Goal: Task Accomplishment & Management: Complete application form

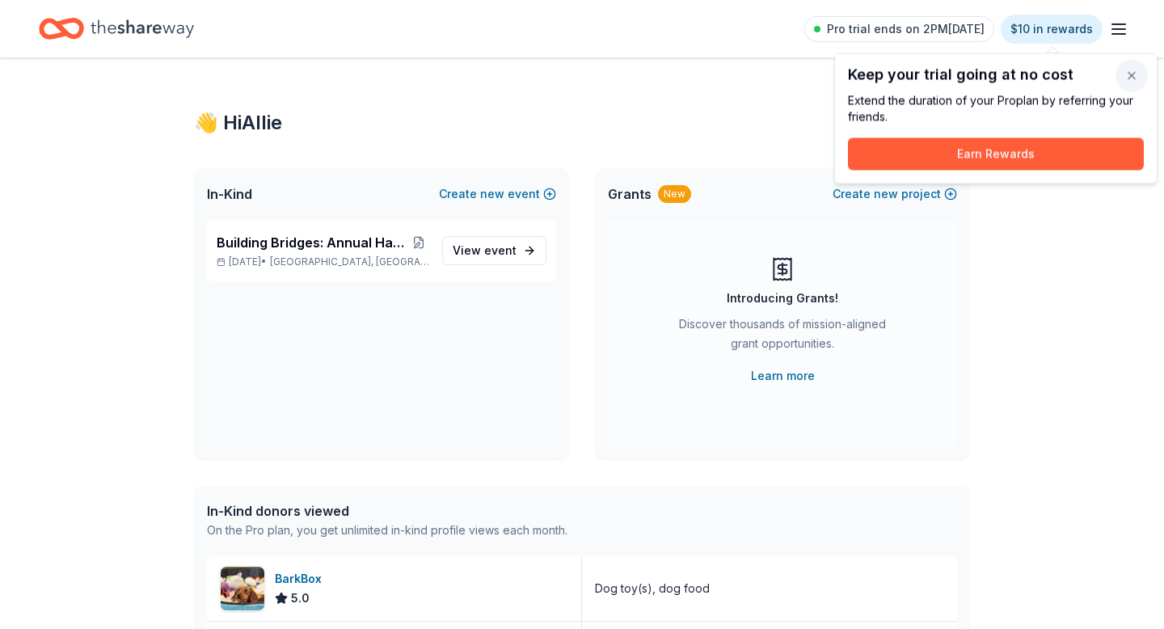
click at [1128, 80] on button "button" at bounding box center [1132, 76] width 32 height 32
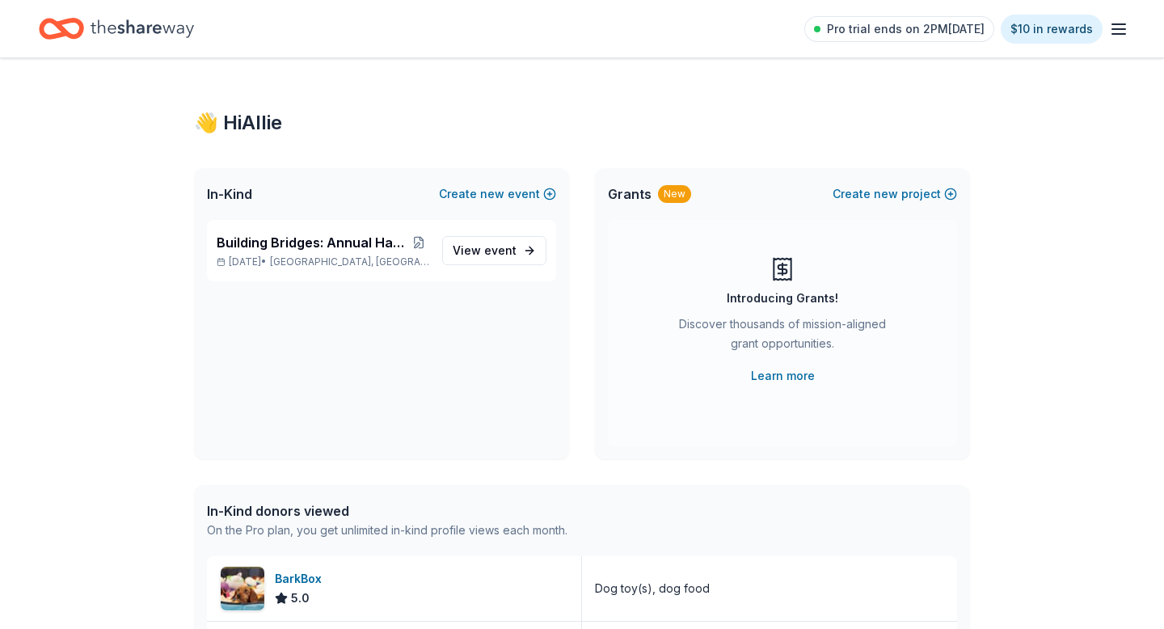
click at [1121, 25] on icon "button" at bounding box center [1118, 28] width 19 height 19
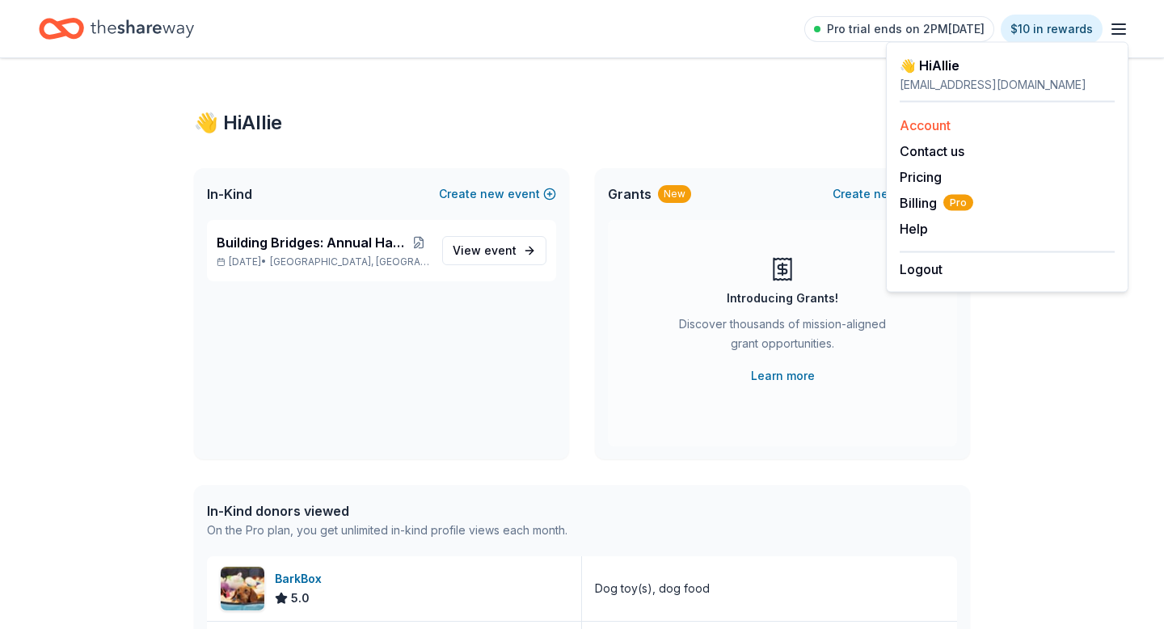
click at [929, 126] on link "Account" at bounding box center [925, 125] width 51 height 16
click at [403, 257] on p "[DATE] • [GEOGRAPHIC_DATA], [GEOGRAPHIC_DATA]" at bounding box center [323, 261] width 213 height 13
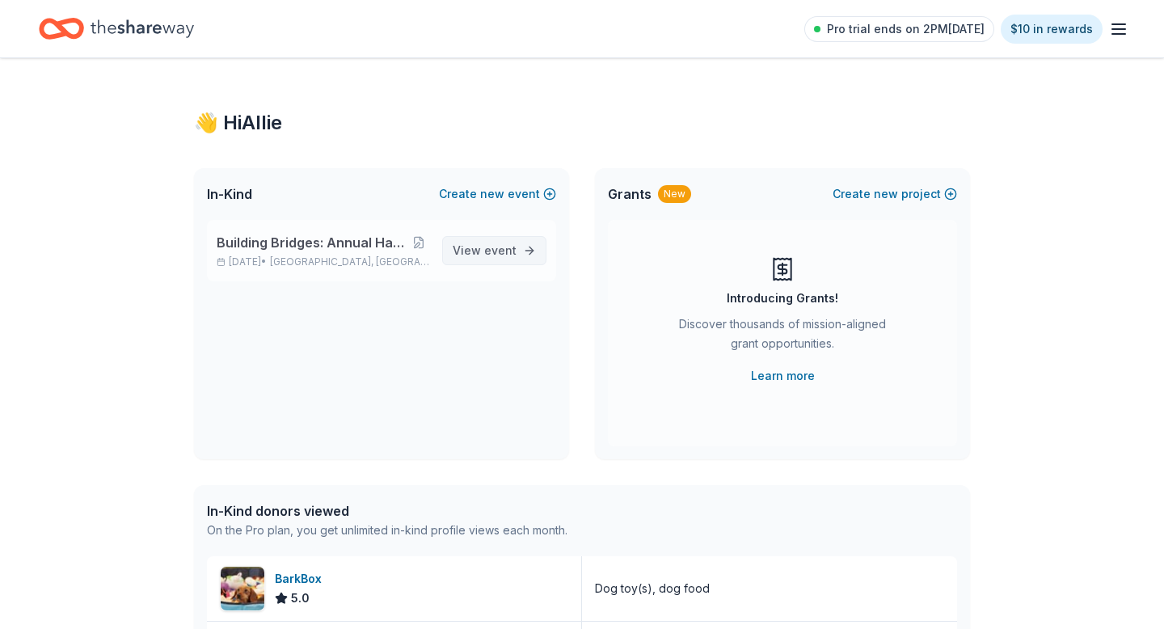
click at [509, 255] on span "event" at bounding box center [500, 250] width 32 height 14
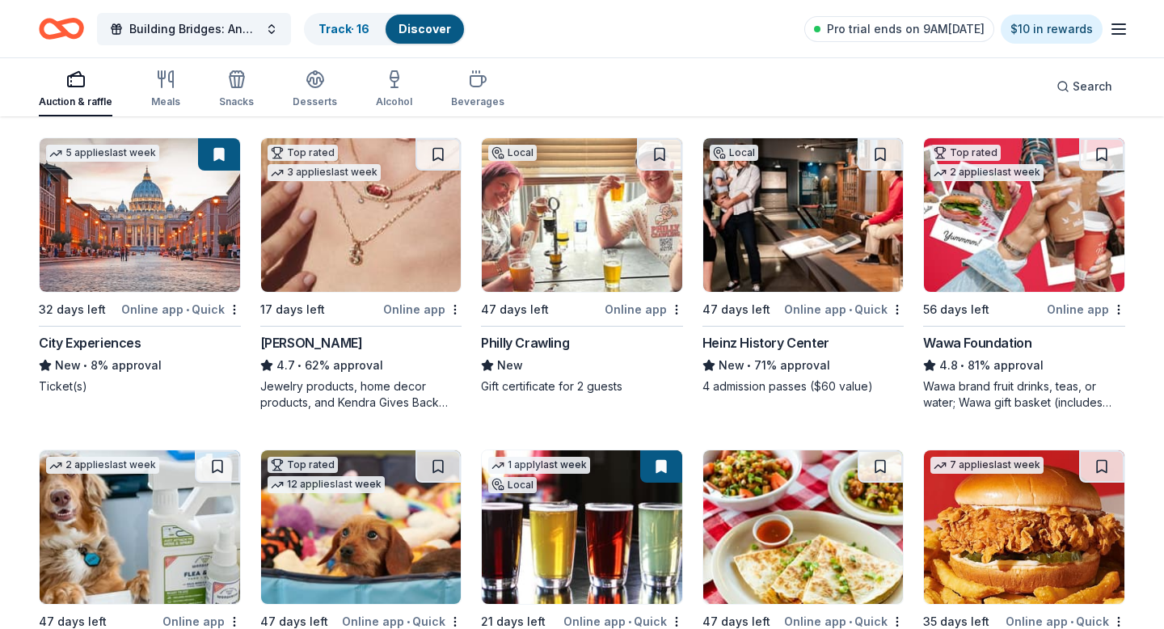
scroll to position [476, 0]
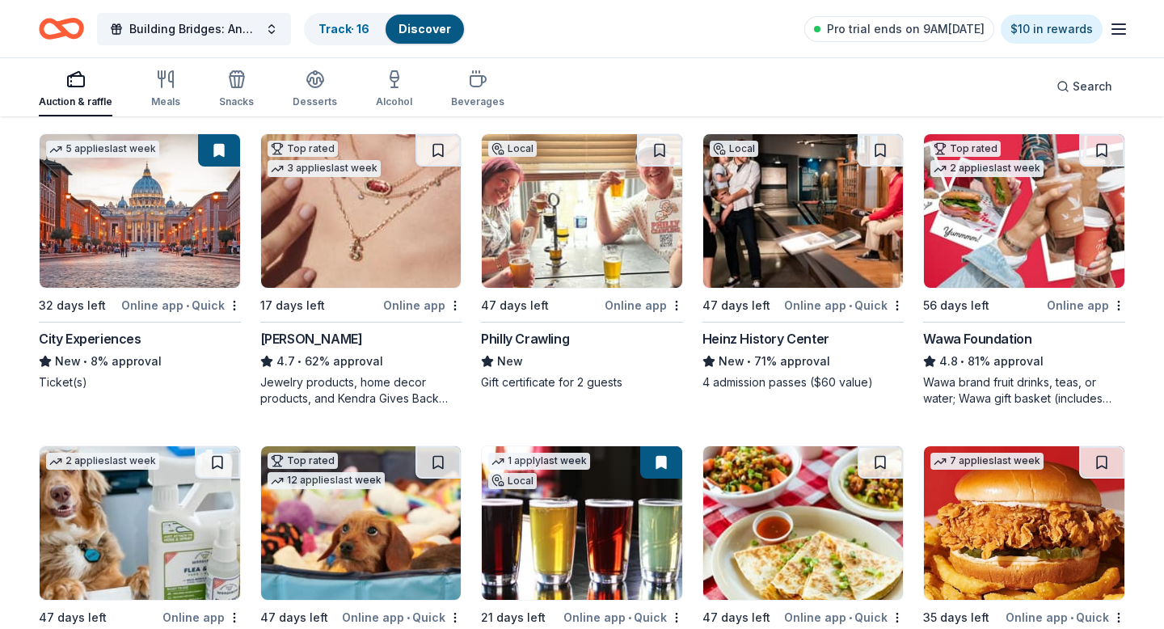
click at [540, 337] on div "Philly Crawling" at bounding box center [525, 338] width 88 height 19
click at [656, 144] on button at bounding box center [659, 150] width 45 height 32
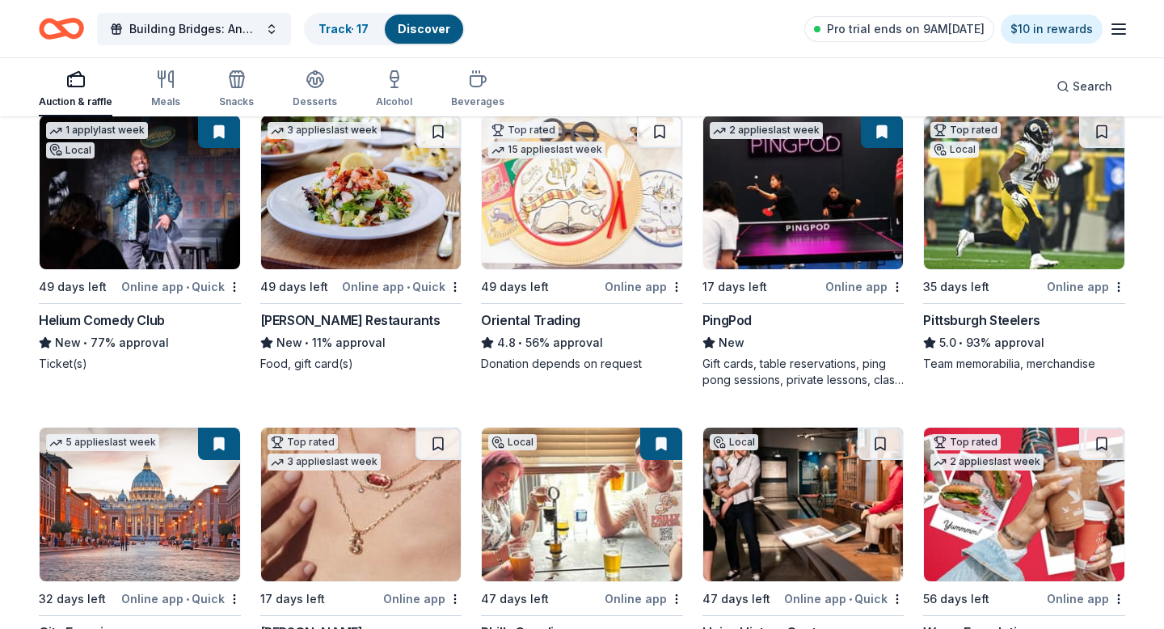
scroll to position [0, 0]
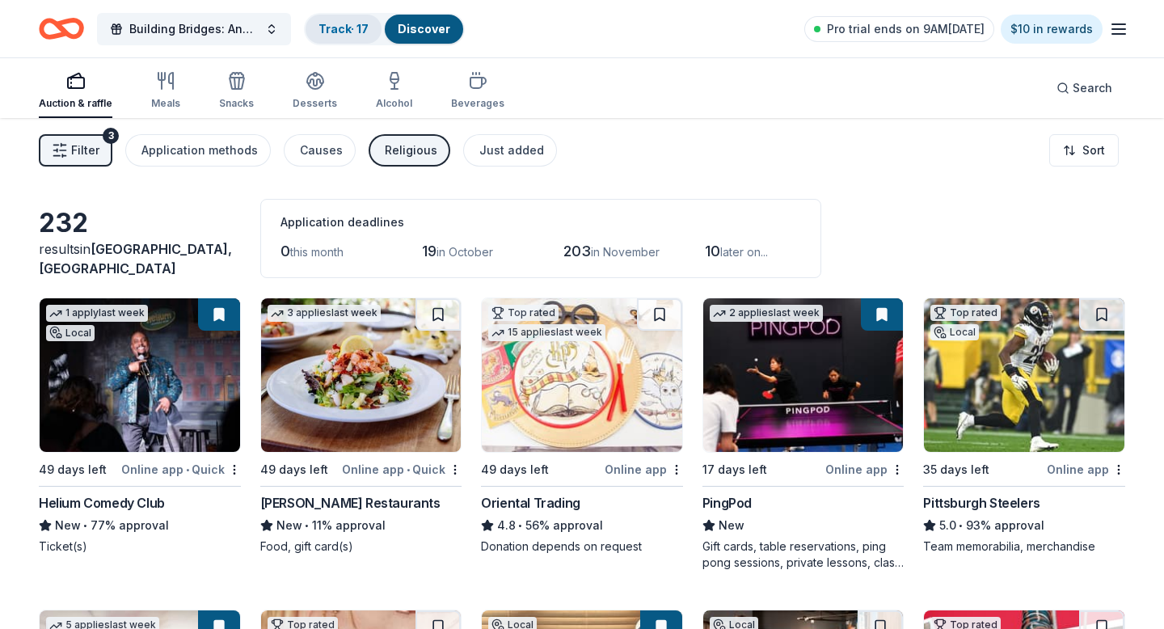
click at [342, 30] on link "Track · 17" at bounding box center [344, 29] width 50 height 14
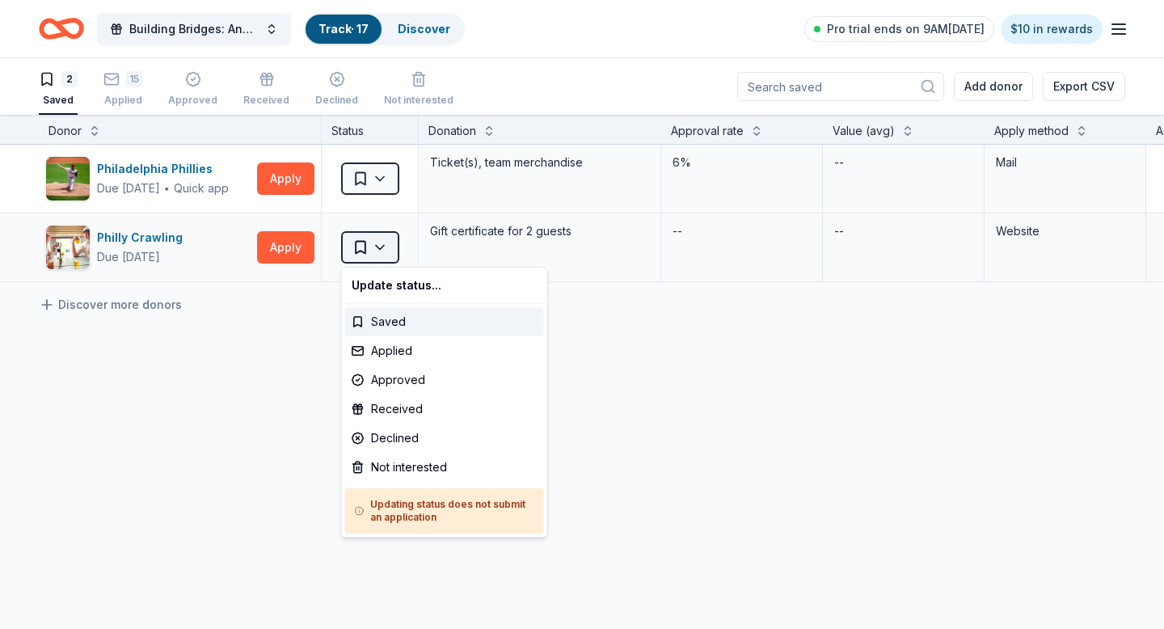
click at [385, 245] on html "Building Bridges: Annual Hanukkah Celebration Track · 17 Discover Pro trial end…" at bounding box center [582, 314] width 1164 height 629
click at [420, 354] on div "Applied" at bounding box center [444, 350] width 199 height 29
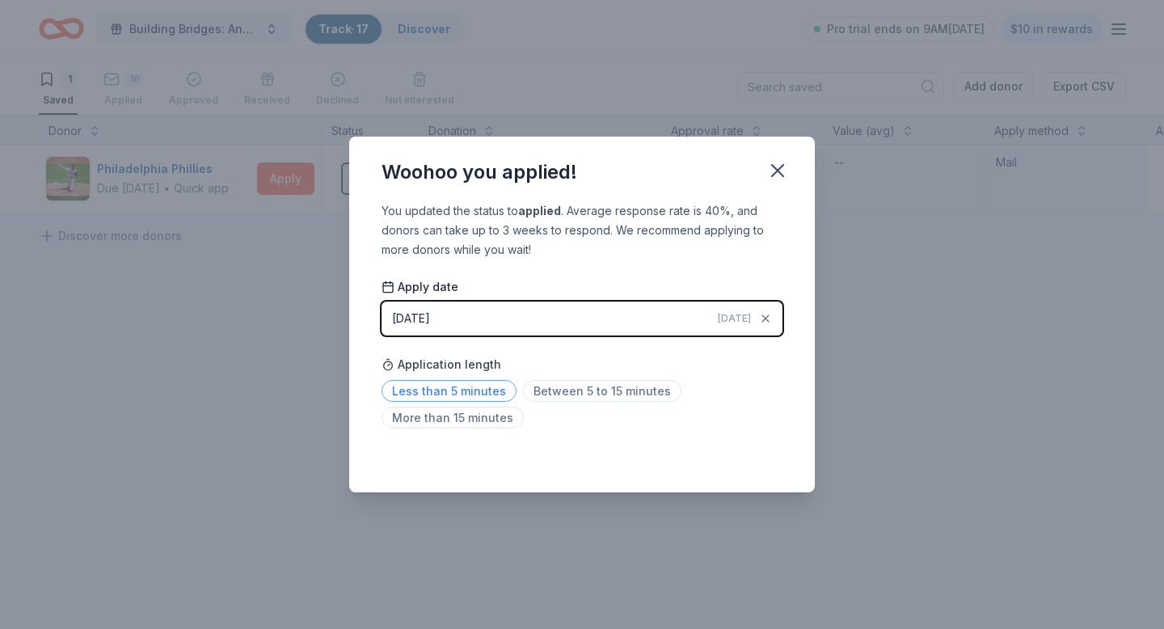
click at [463, 390] on span "Less than 5 minutes" at bounding box center [449, 391] width 135 height 22
click at [783, 167] on icon "button" at bounding box center [777, 170] width 11 height 11
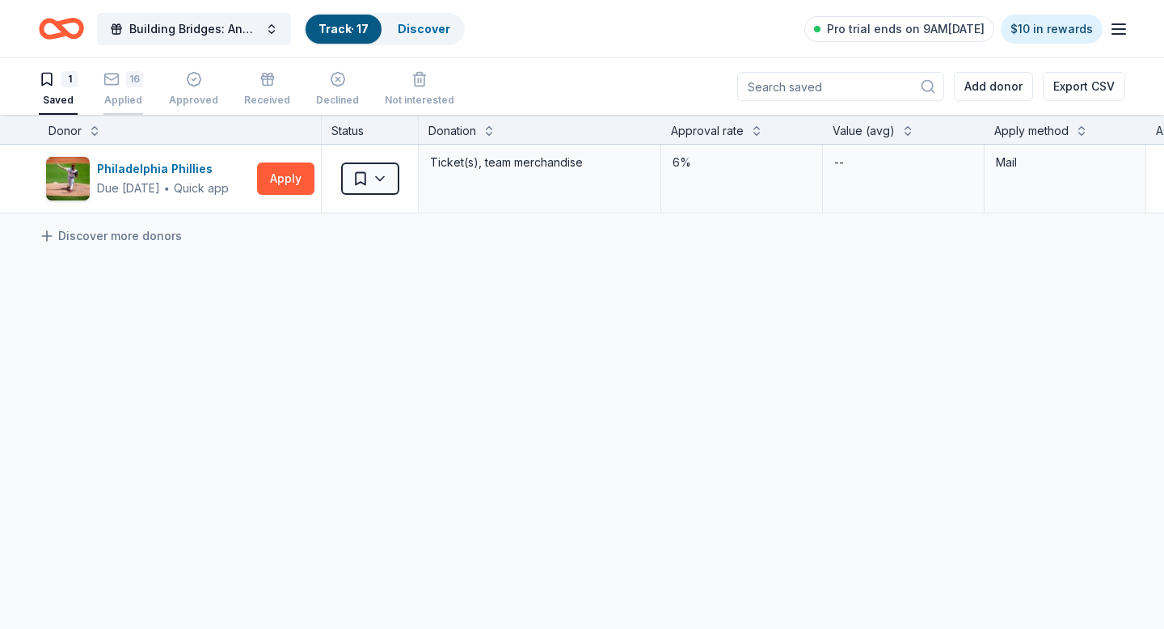
click at [120, 91] on div "16 Applied" at bounding box center [123, 80] width 40 height 36
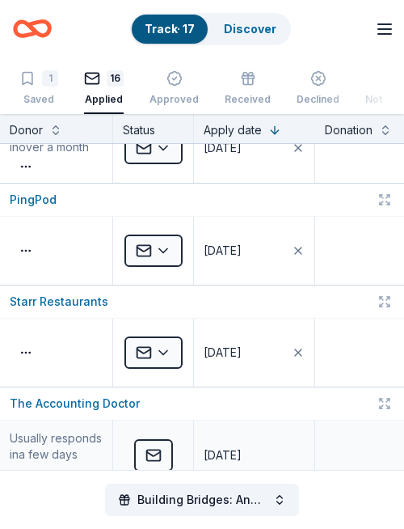
scroll to position [1294, 0]
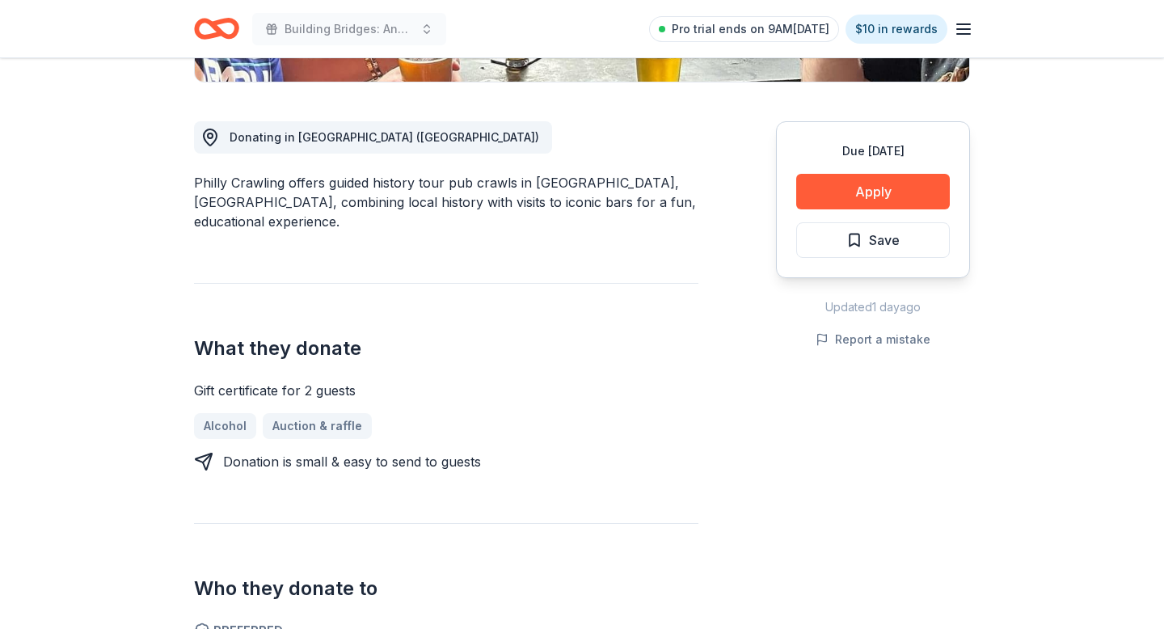
scroll to position [418, 0]
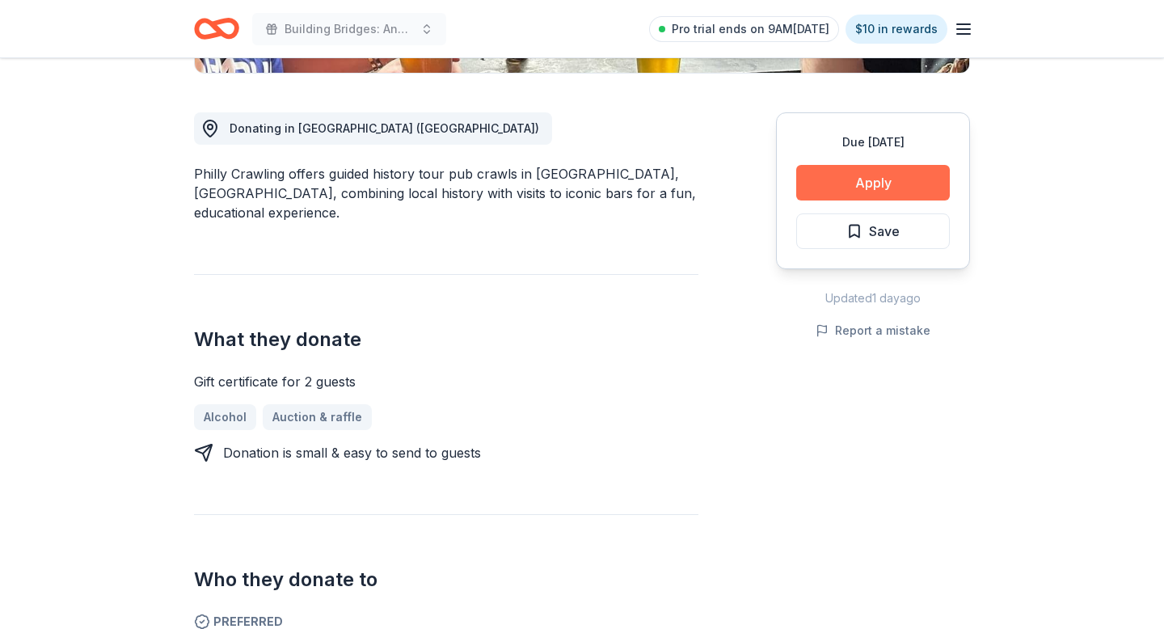
click at [915, 178] on button "Apply" at bounding box center [873, 183] width 154 height 36
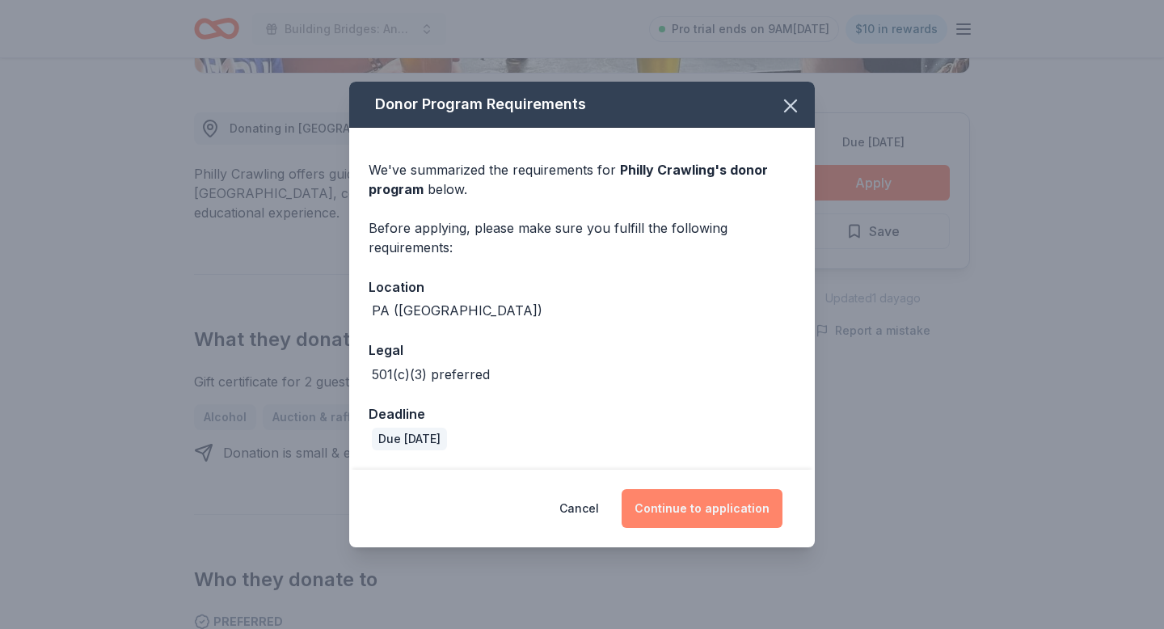
click at [712, 517] on button "Continue to application" at bounding box center [702, 508] width 161 height 39
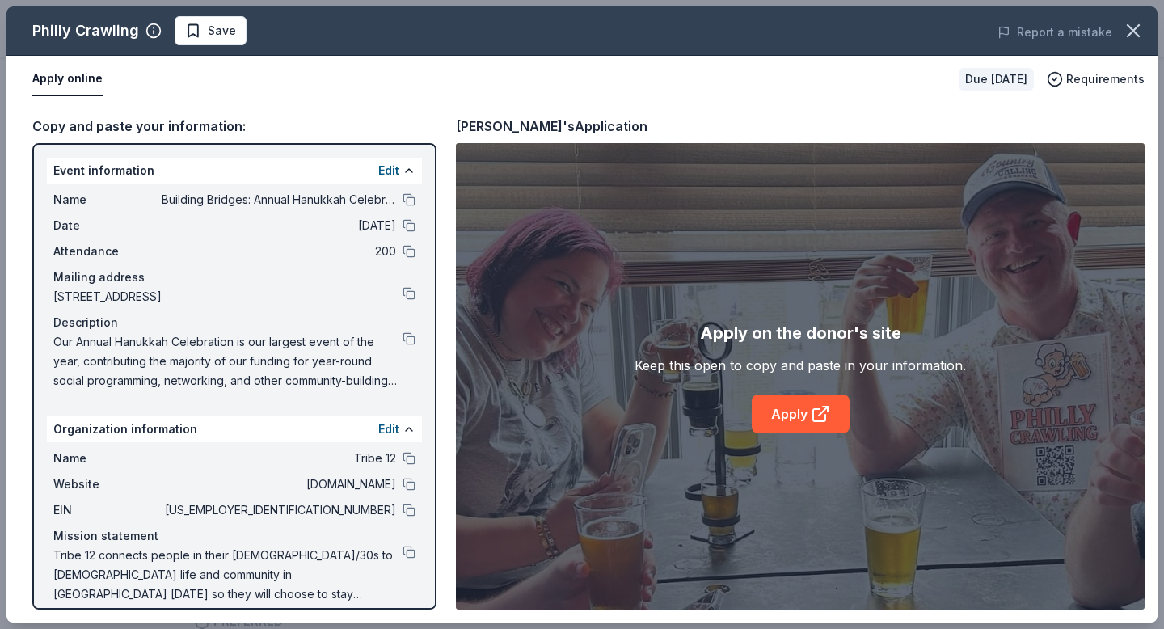
scroll to position [15, 0]
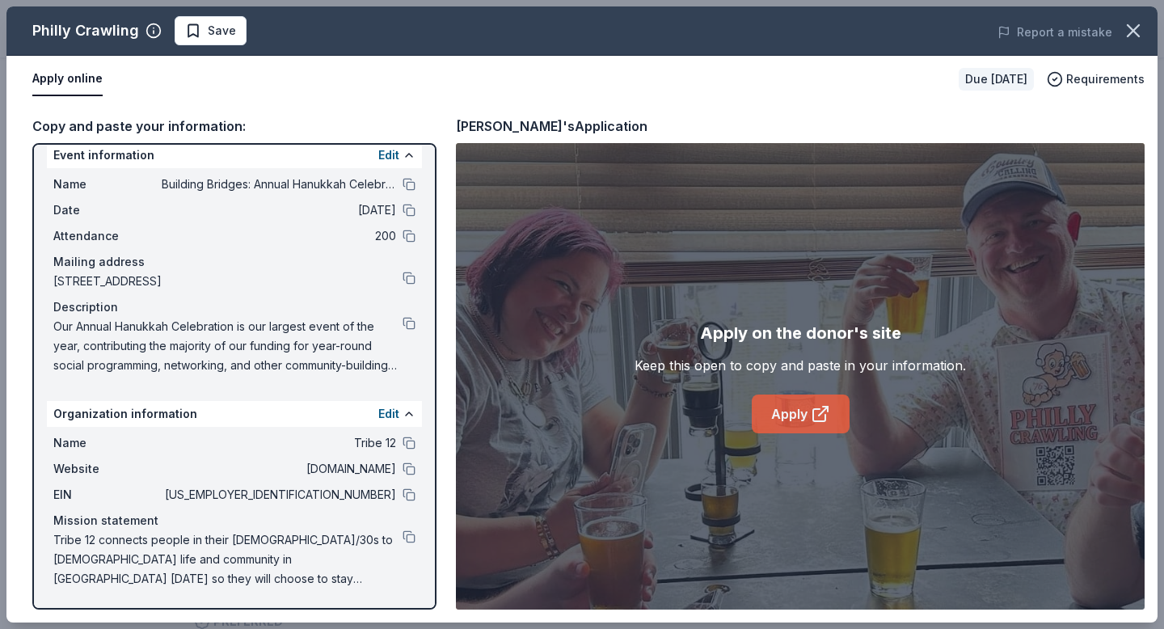
click at [808, 412] on link "Apply" at bounding box center [801, 414] width 98 height 39
click at [411, 323] on button at bounding box center [409, 323] width 13 height 13
